Goal: Check status

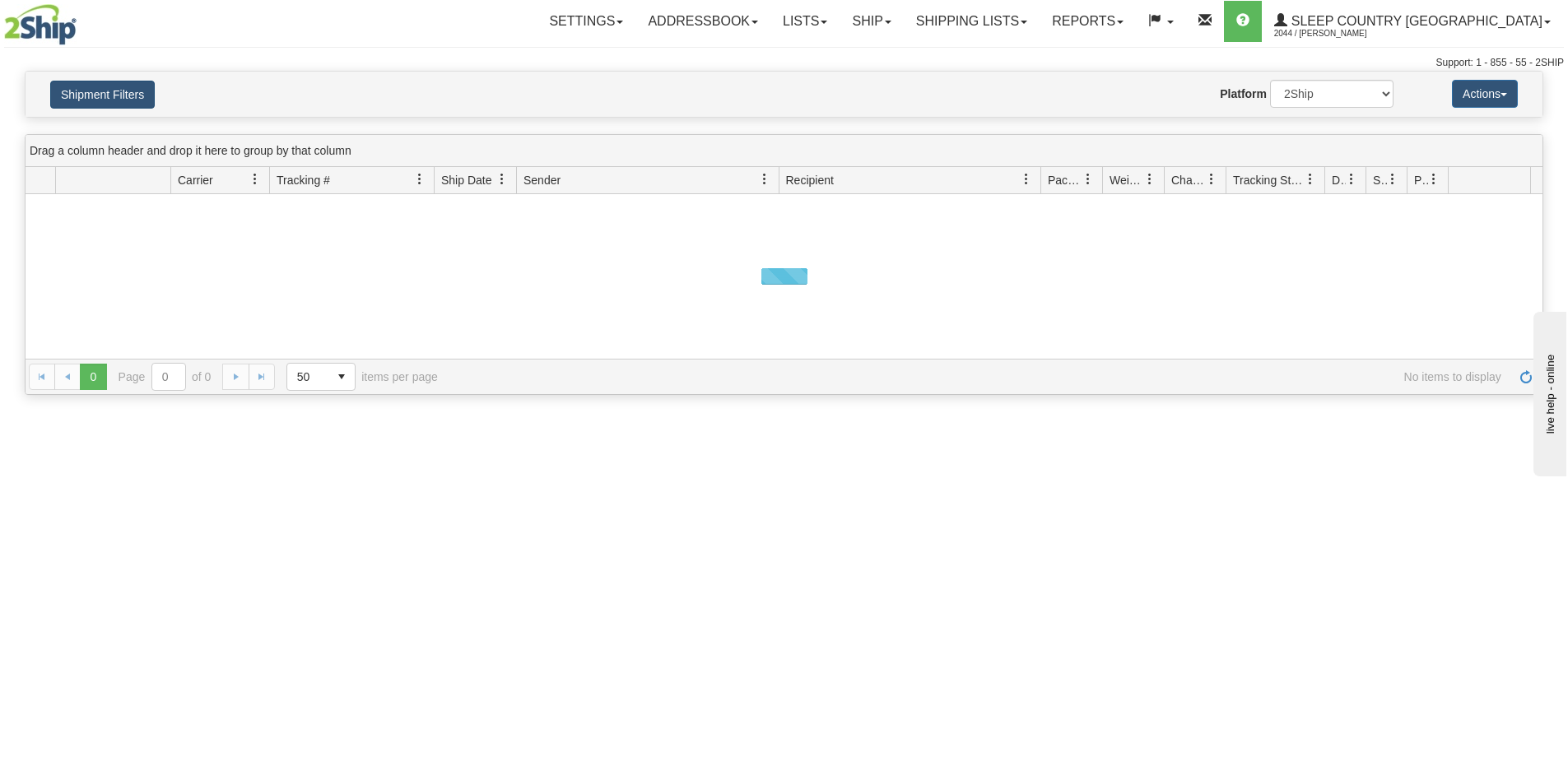
click at [105, 89] on button "Shipment Filters" at bounding box center [102, 95] width 104 height 28
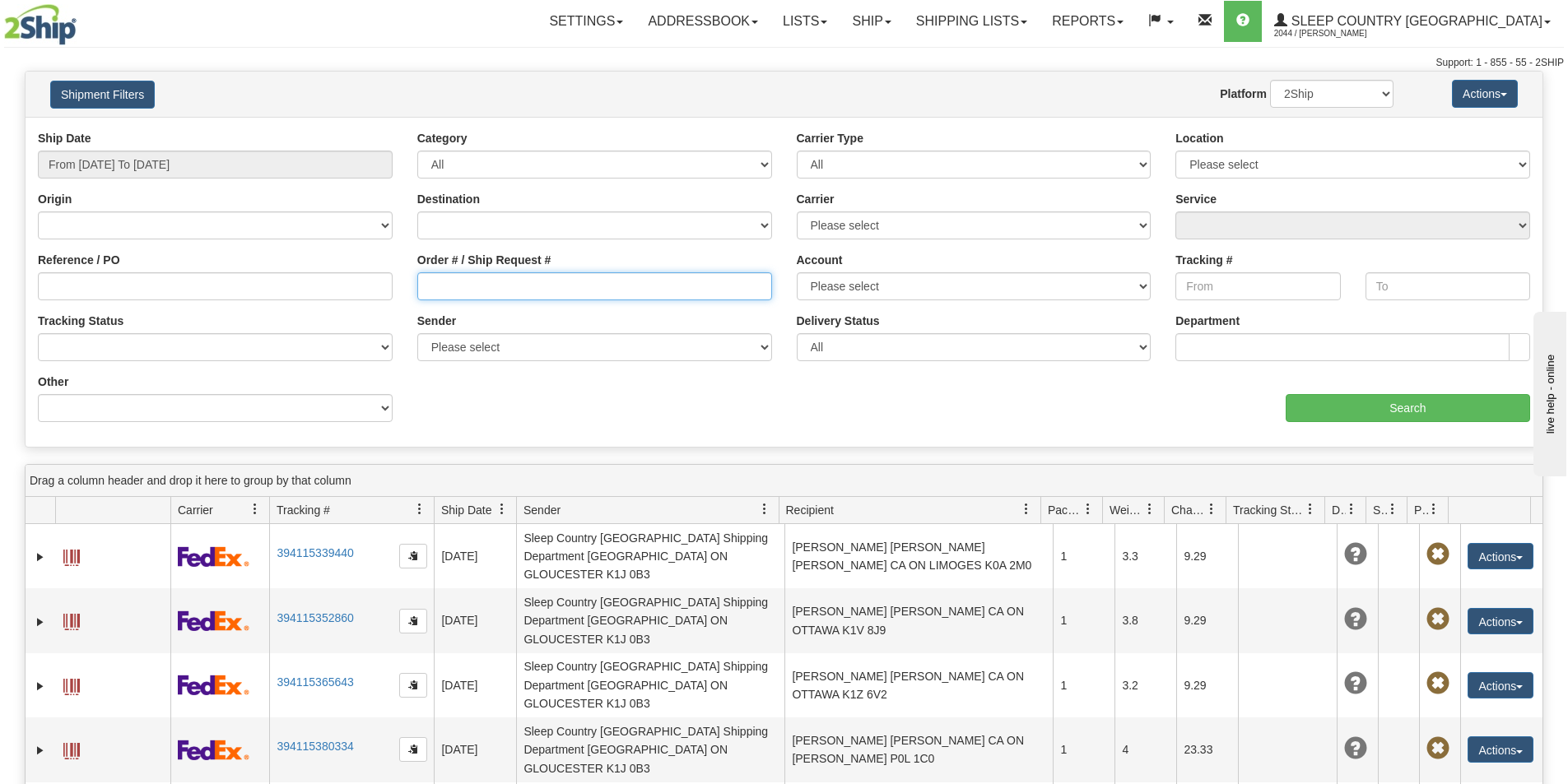
click at [471, 278] on input "Order # / Ship Request #" at bounding box center [594, 286] width 355 height 28
paste input "1061123"
type input "1061123"
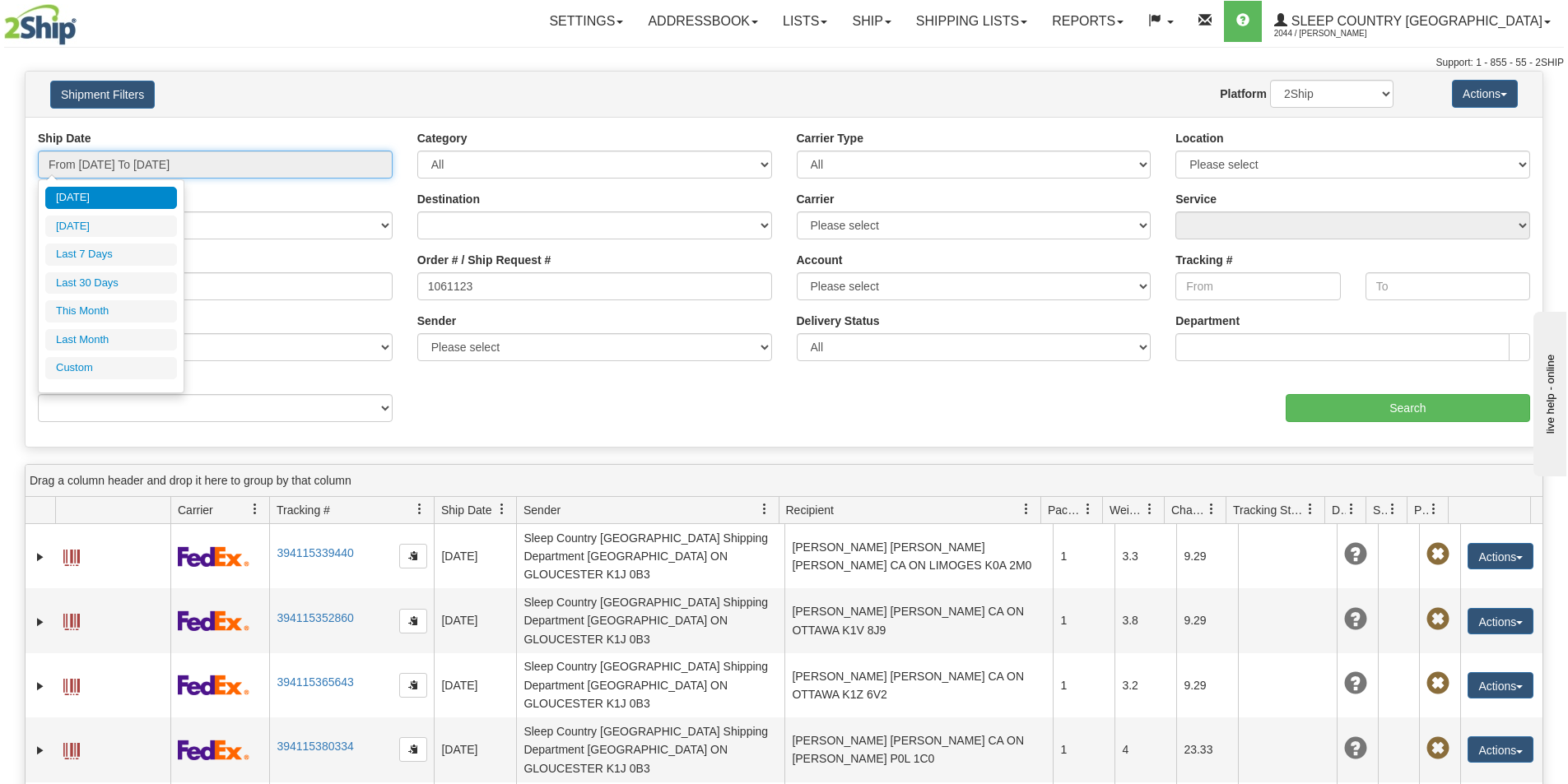
click at [219, 169] on input "From [DATE] To [DATE]" at bounding box center [215, 165] width 355 height 28
click at [134, 279] on li "Last 30 Days" at bounding box center [111, 283] width 131 height 22
type input "From [DATE] To [DATE]"
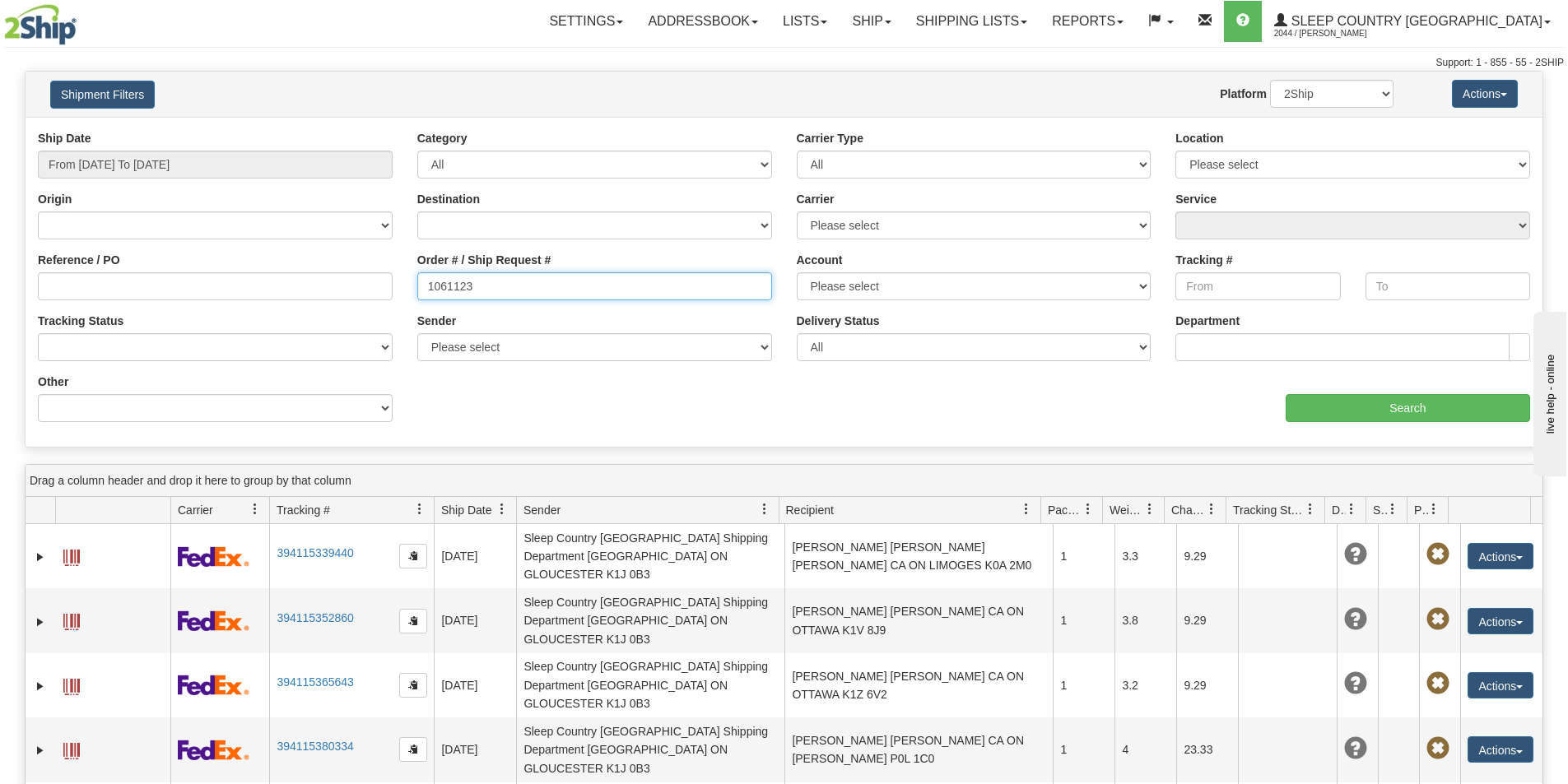
click at [473, 286] on input "1061123" at bounding box center [594, 286] width 355 height 28
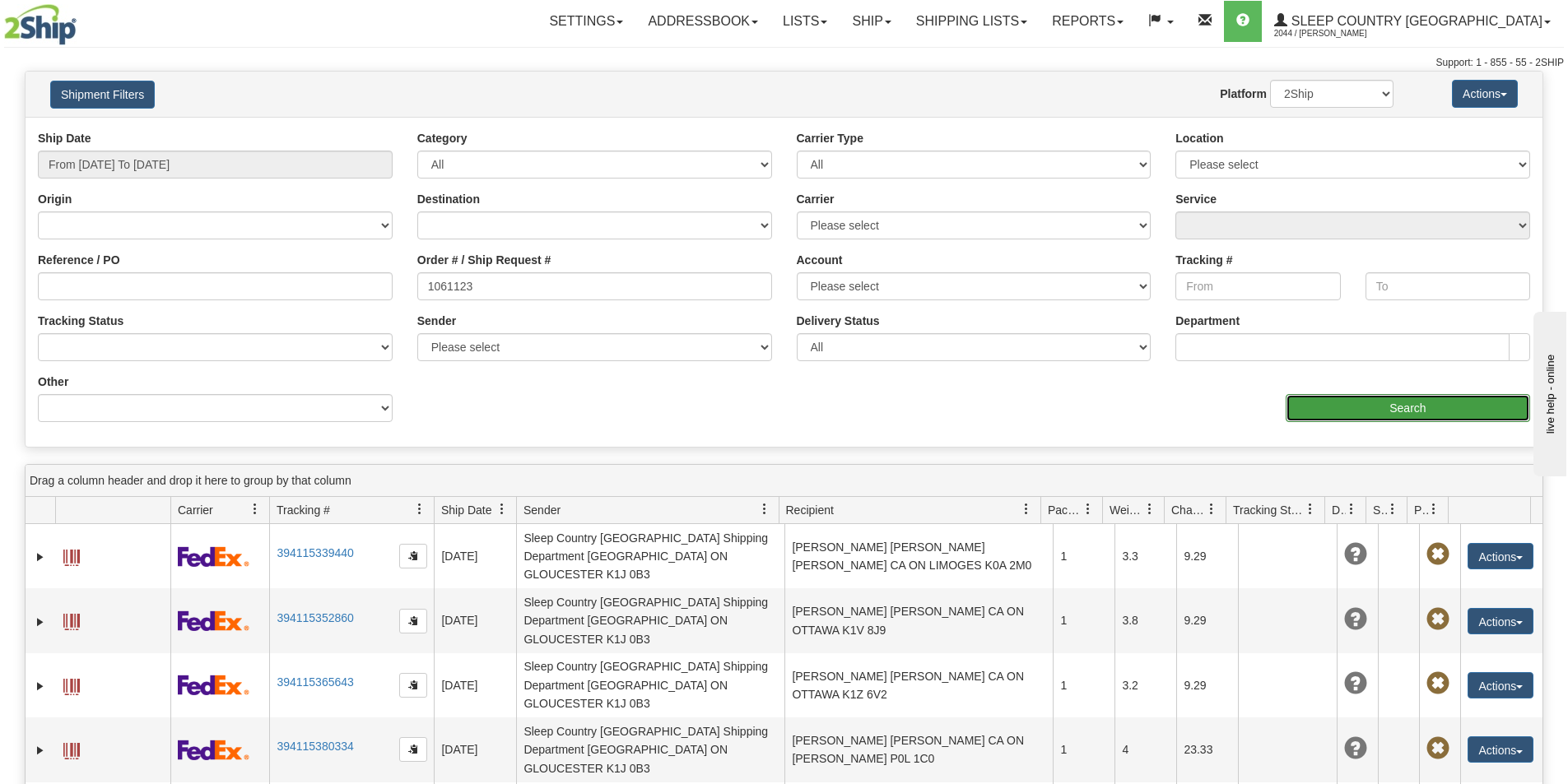
click at [1382, 399] on input "Search" at bounding box center [1408, 408] width 244 height 28
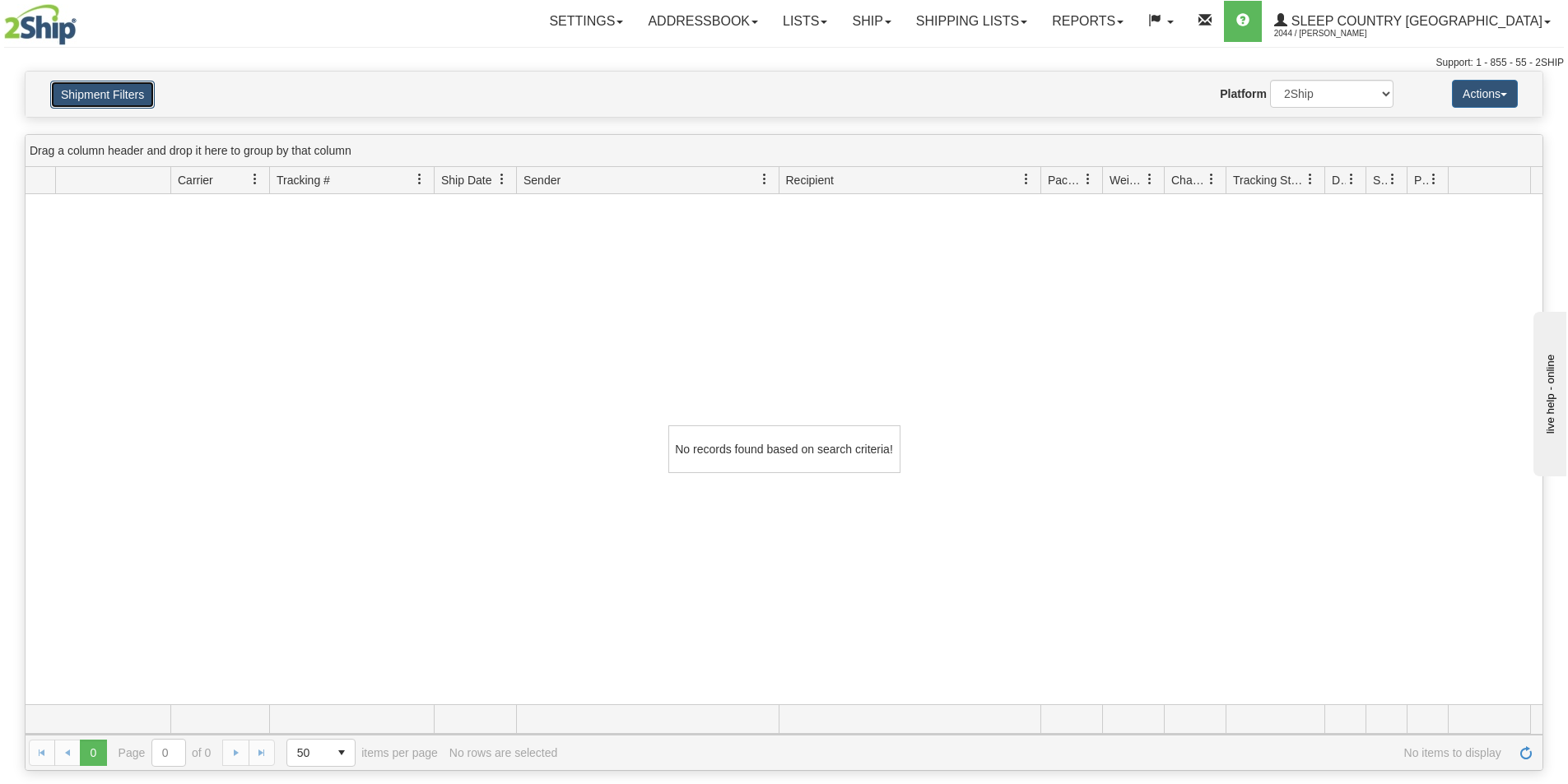
click at [103, 88] on button "Shipment Filters" at bounding box center [102, 95] width 104 height 28
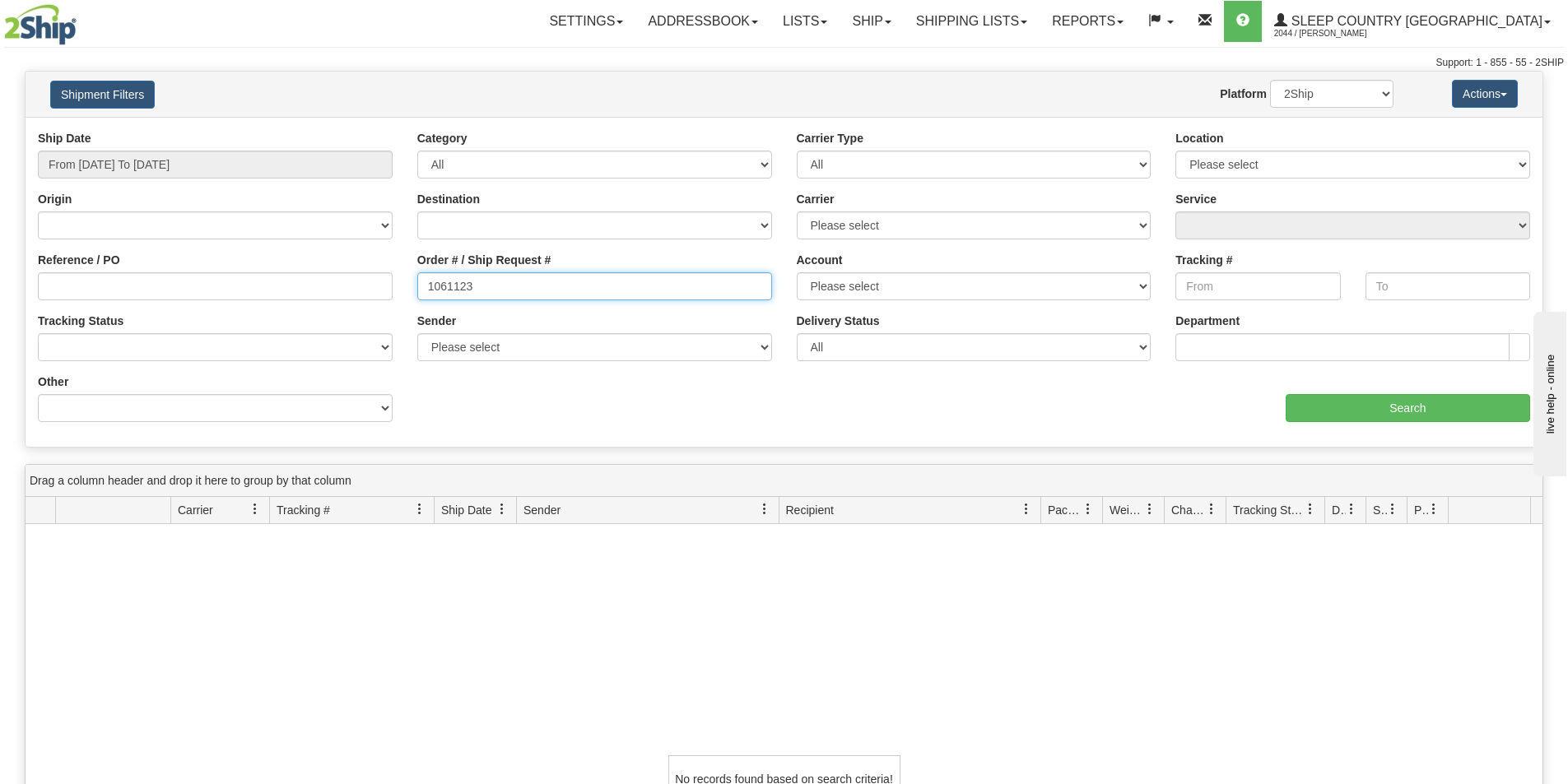
drag, startPoint x: 477, startPoint y: 287, endPoint x: 427, endPoint y: 284, distance: 50.1
click at [427, 284] on input "1061123" at bounding box center [594, 286] width 355 height 28
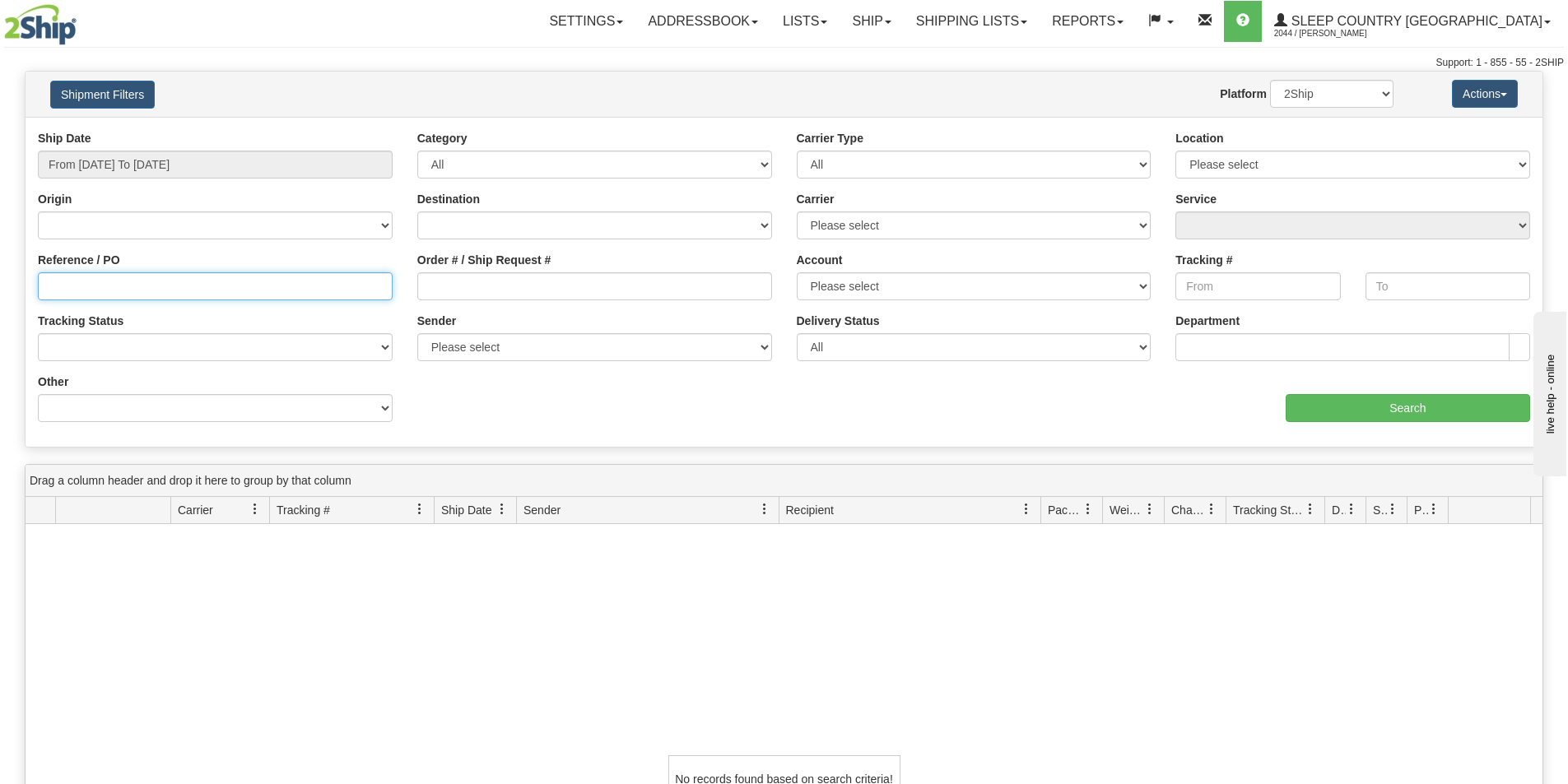
drag, startPoint x: 214, startPoint y: 287, endPoint x: 203, endPoint y: 287, distance: 11.0
click at [211, 287] on input "Reference / PO" at bounding box center [215, 286] width 355 height 28
paste input "1061123"
type input "1061123"
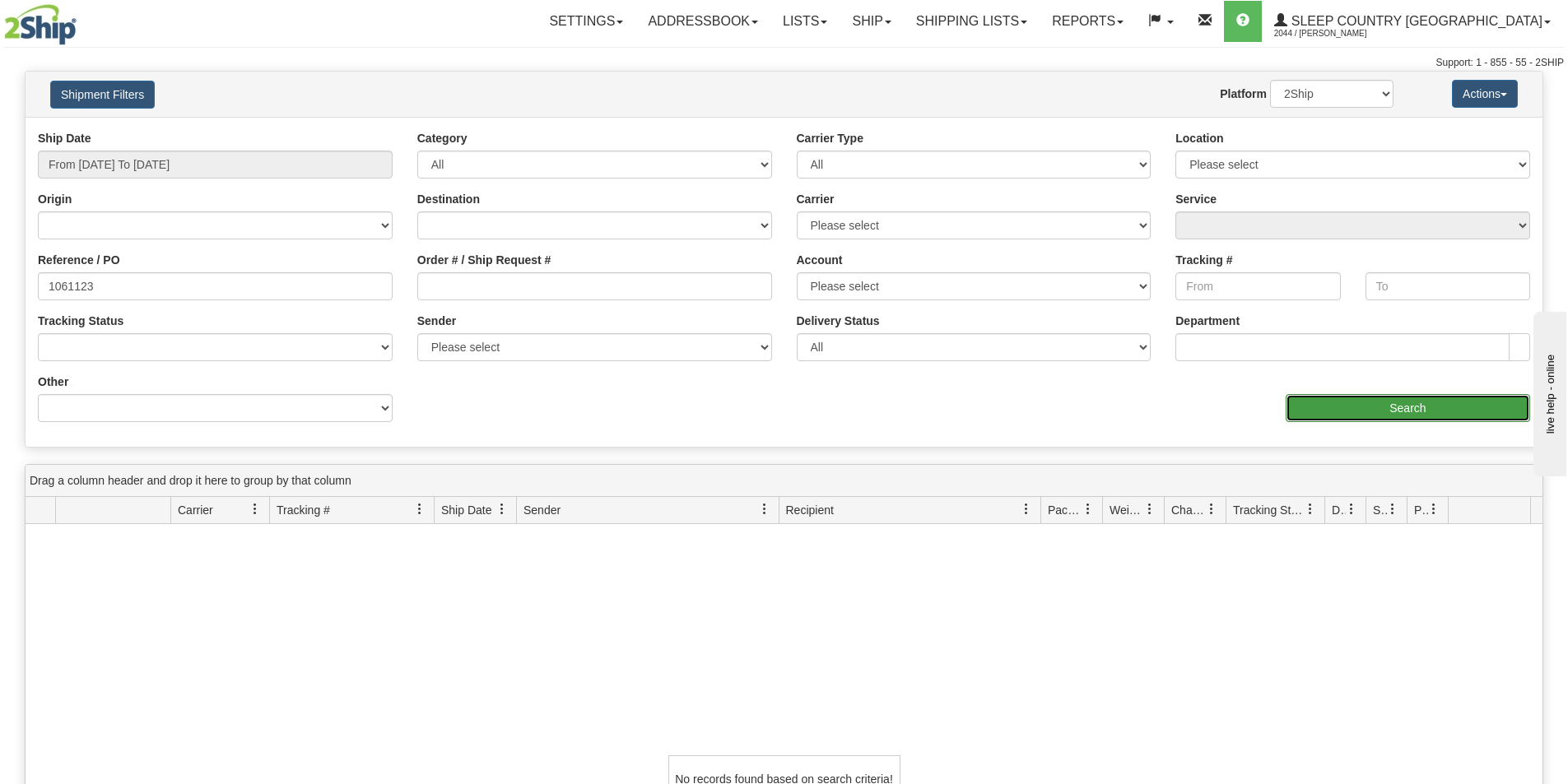
click at [1366, 407] on input "Search" at bounding box center [1408, 408] width 244 height 28
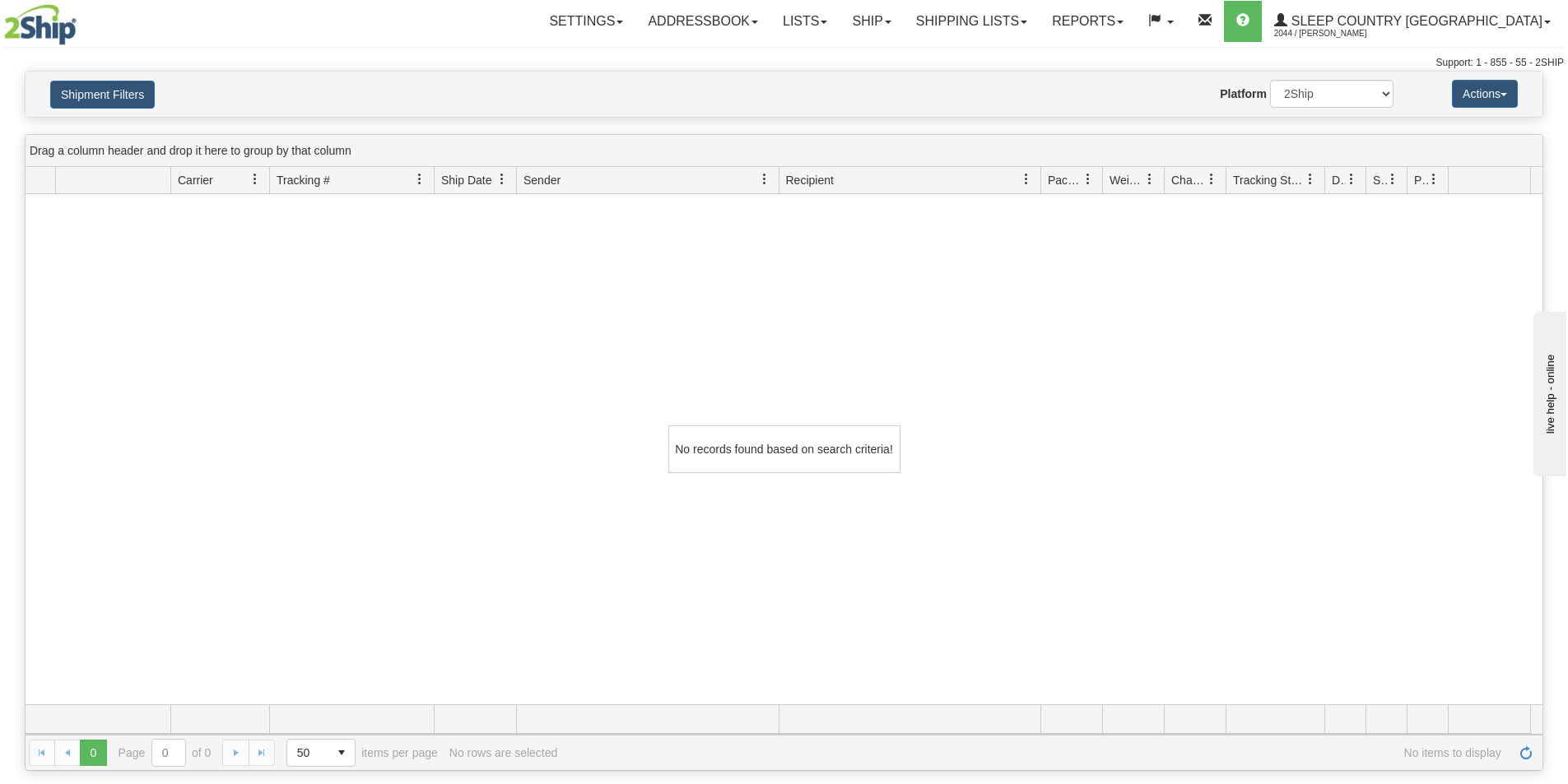
drag, startPoint x: 711, startPoint y: 354, endPoint x: 18, endPoint y: 314, distance: 694.2
click at [709, 354] on div "No records found based on search criteria!" at bounding box center [784, 449] width 1517 height 510
